Goal: Book appointment/travel/reservation

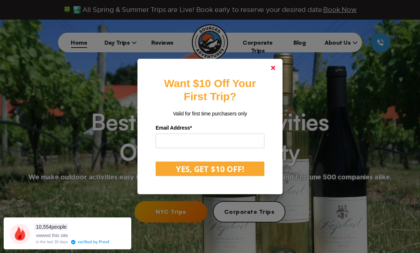
click at [274, 67] on polygon at bounding box center [273, 68] width 4 height 4
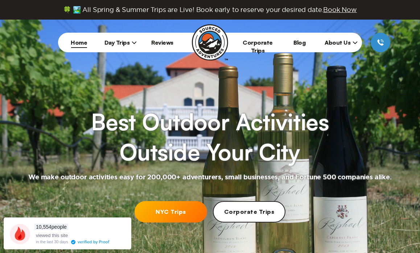
click at [132, 42] on icon at bounding box center [134, 42] width 5 height 5
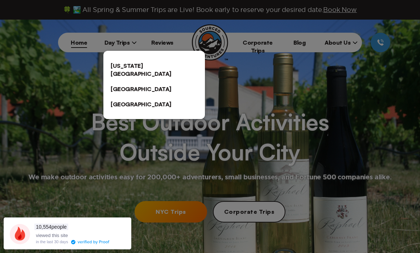
click at [132, 64] on link "[US_STATE][GEOGRAPHIC_DATA]" at bounding box center [154, 69] width 102 height 23
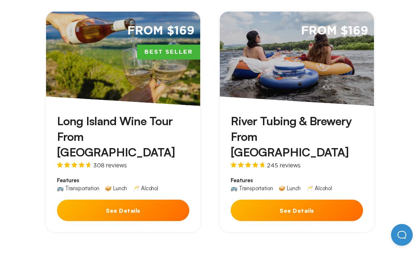
scroll to position [254, 0]
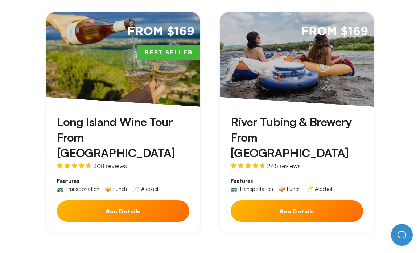
click at [286, 115] on h3 "River Tubing & Brewery From [GEOGRAPHIC_DATA]" at bounding box center [297, 137] width 132 height 47
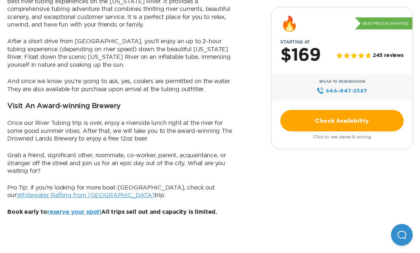
scroll to position [533, 0]
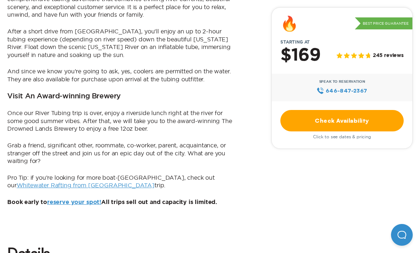
click at [326, 122] on link "Check Availability" at bounding box center [341, 120] width 123 height 21
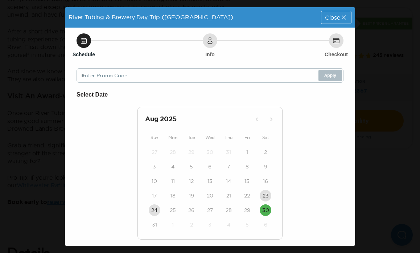
scroll to position [16, 0]
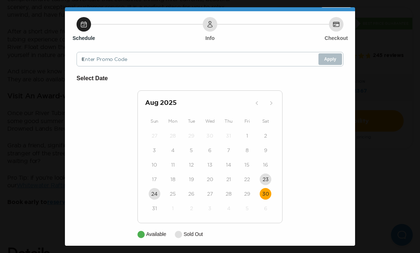
click at [264, 190] on time "30" at bounding box center [265, 193] width 7 height 7
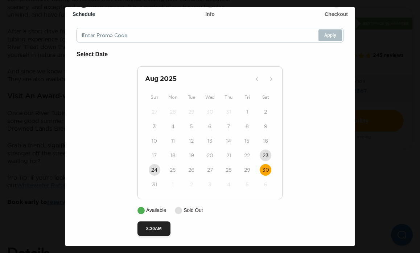
scroll to position [44, 0]
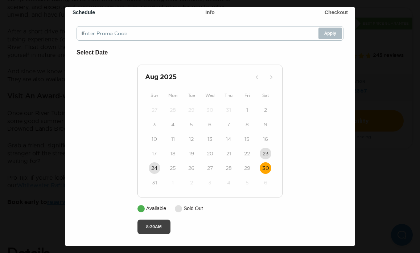
click at [151, 223] on button "8:30AM" at bounding box center [153, 226] width 33 height 15
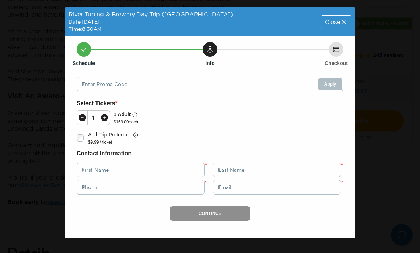
scroll to position [0, 0]
click at [109, 116] on div at bounding box center [104, 118] width 11 height 14
click at [329, 21] on span "Close" at bounding box center [332, 22] width 15 height 6
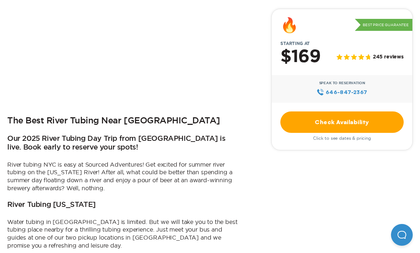
scroll to position [211, 0]
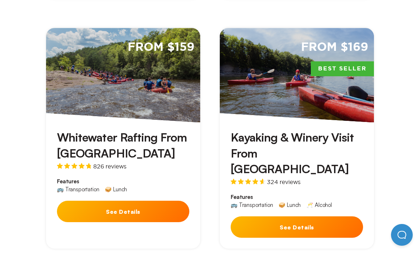
scroll to position [472, 0]
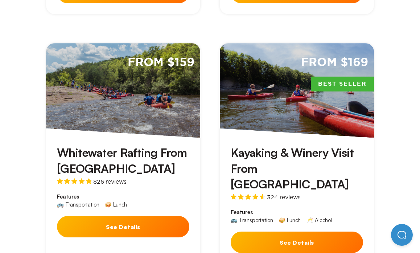
click at [308, 145] on h3 "Kayaking & Winery Visit From [GEOGRAPHIC_DATA]" at bounding box center [297, 168] width 132 height 47
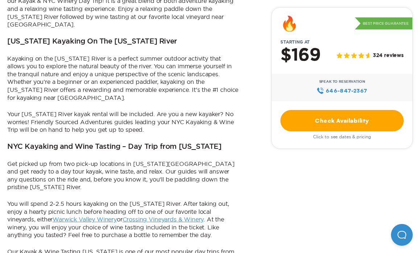
scroll to position [418, 0]
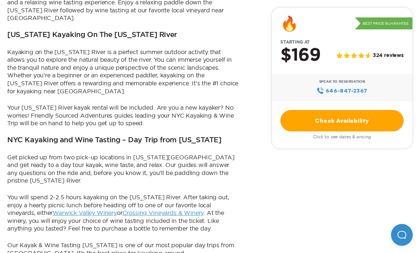
click at [314, 122] on link "Check Availability" at bounding box center [341, 120] width 123 height 21
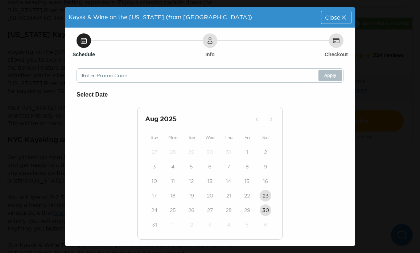
click at [334, 24] on div "Close" at bounding box center [336, 17] width 30 height 13
click at [328, 18] on span "Close" at bounding box center [332, 18] width 15 height 6
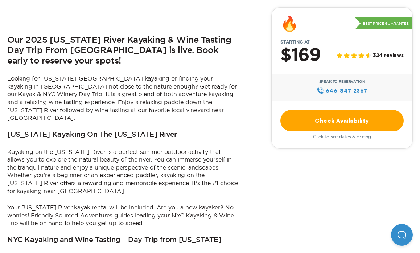
scroll to position [263, 0]
